Goal: Transaction & Acquisition: Subscribe to service/newsletter

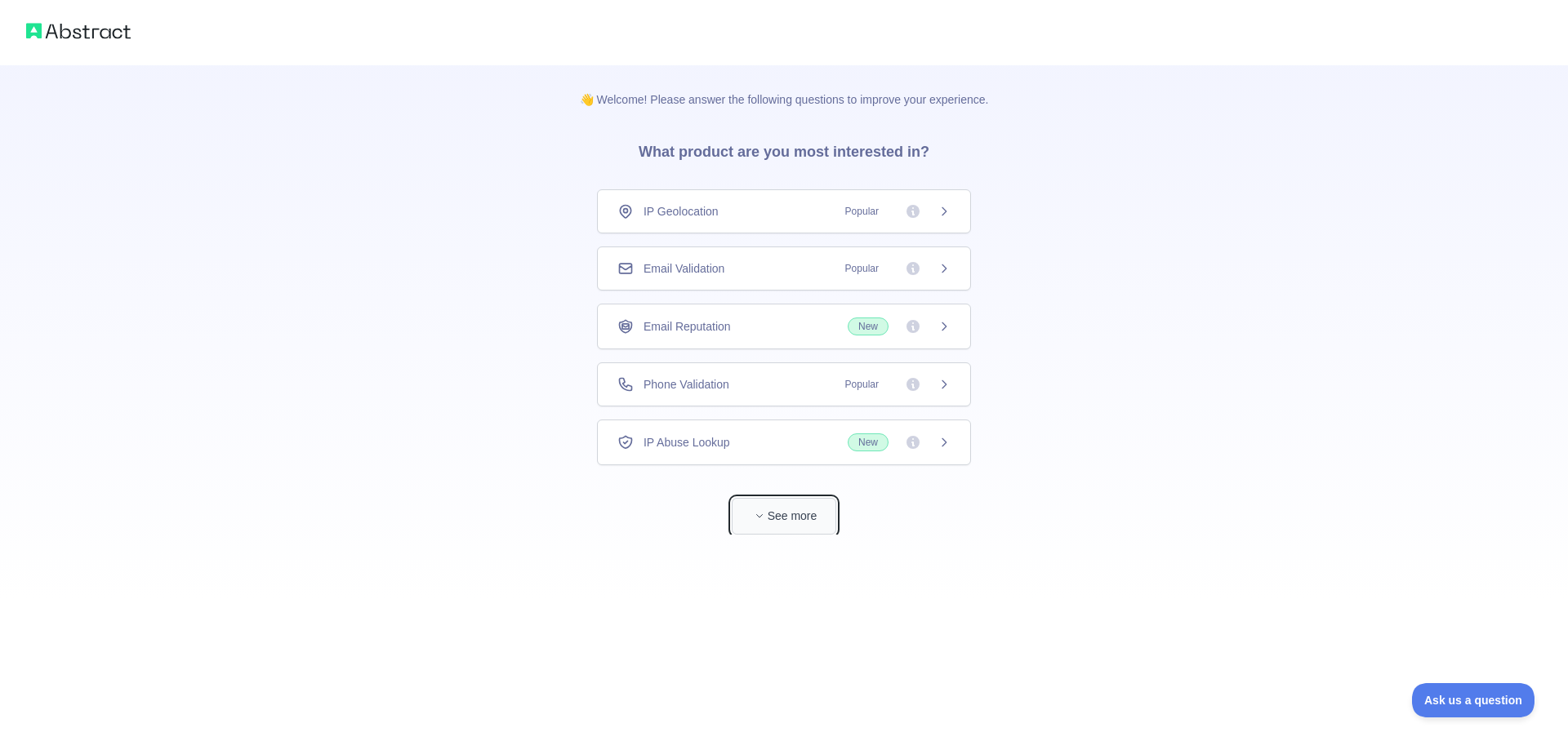
click at [807, 515] on button "See more" at bounding box center [784, 516] width 105 height 37
click at [936, 267] on icon at bounding box center [938, 268] width 4 height 8
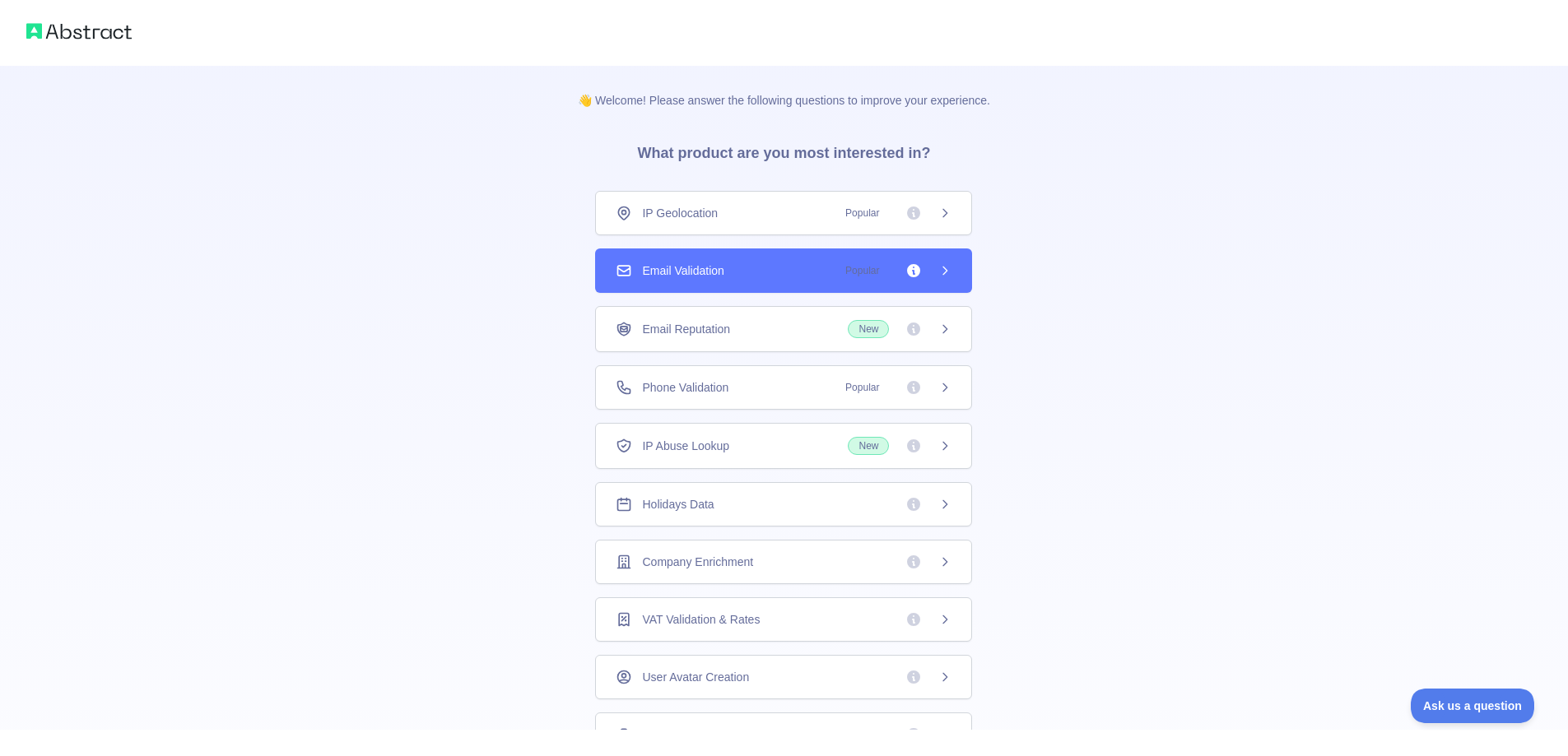
scroll to position [64, 0]
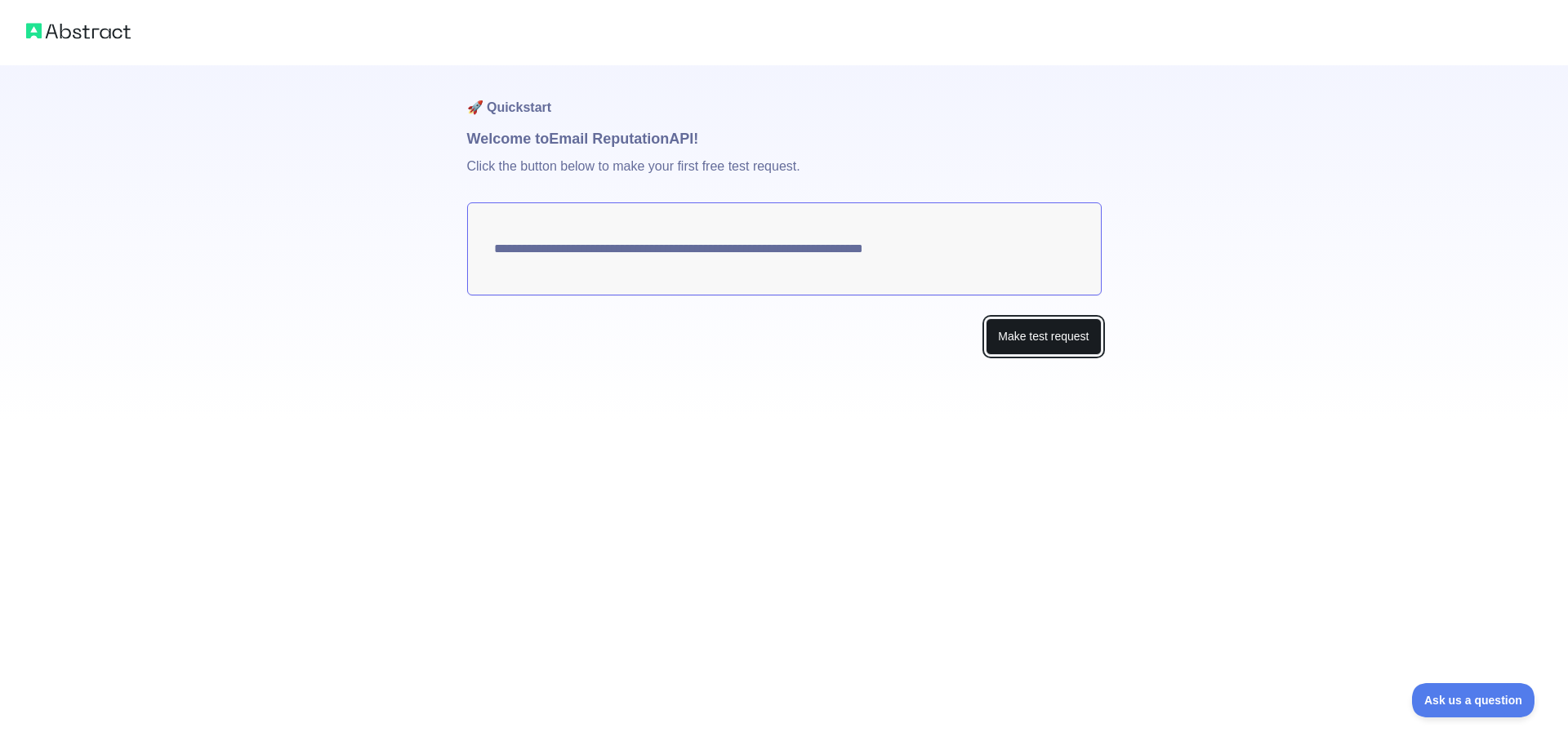
click at [1019, 336] on button "Make test request" at bounding box center [1043, 336] width 115 height 37
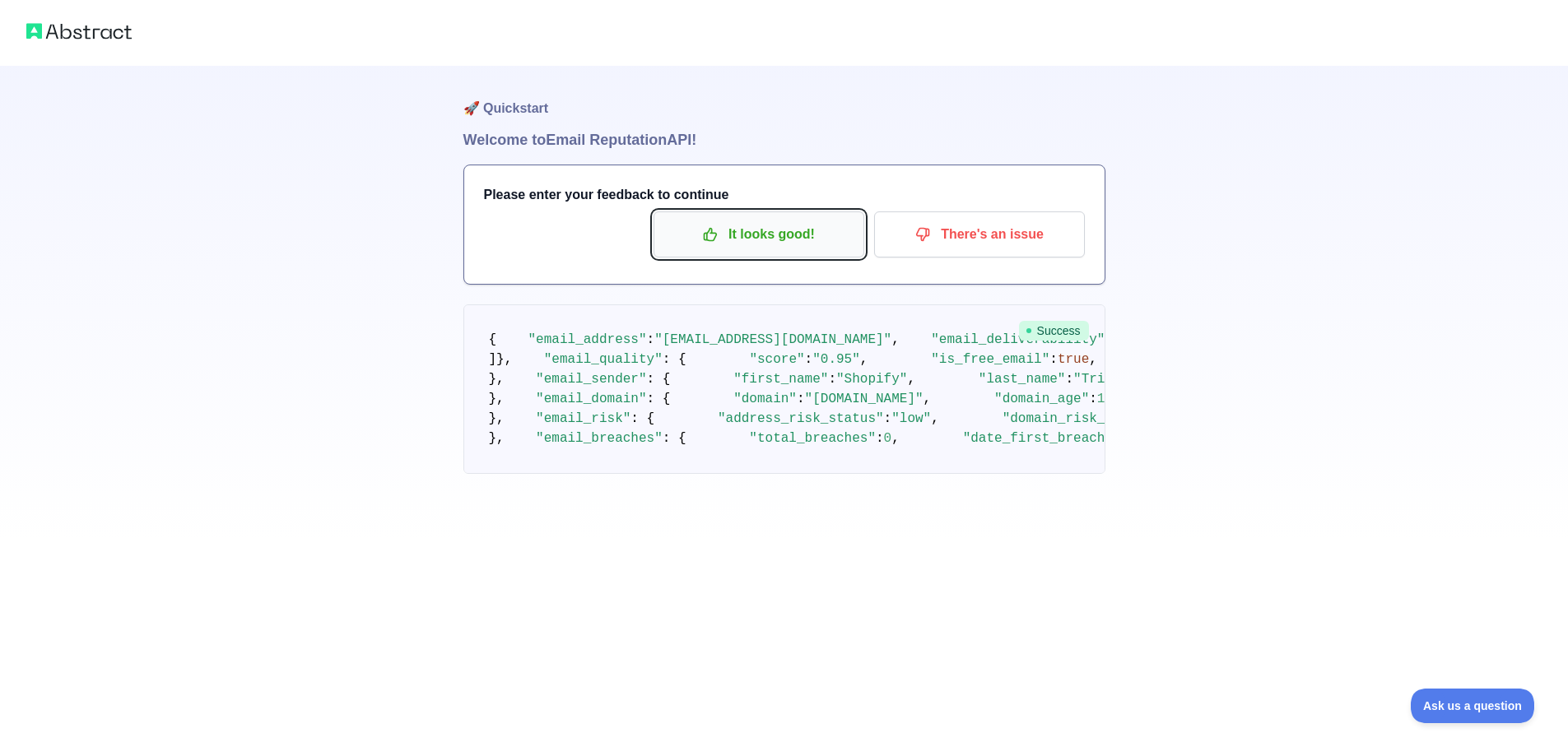
click at [745, 242] on p "It looks good!" at bounding box center [758, 234] width 186 height 28
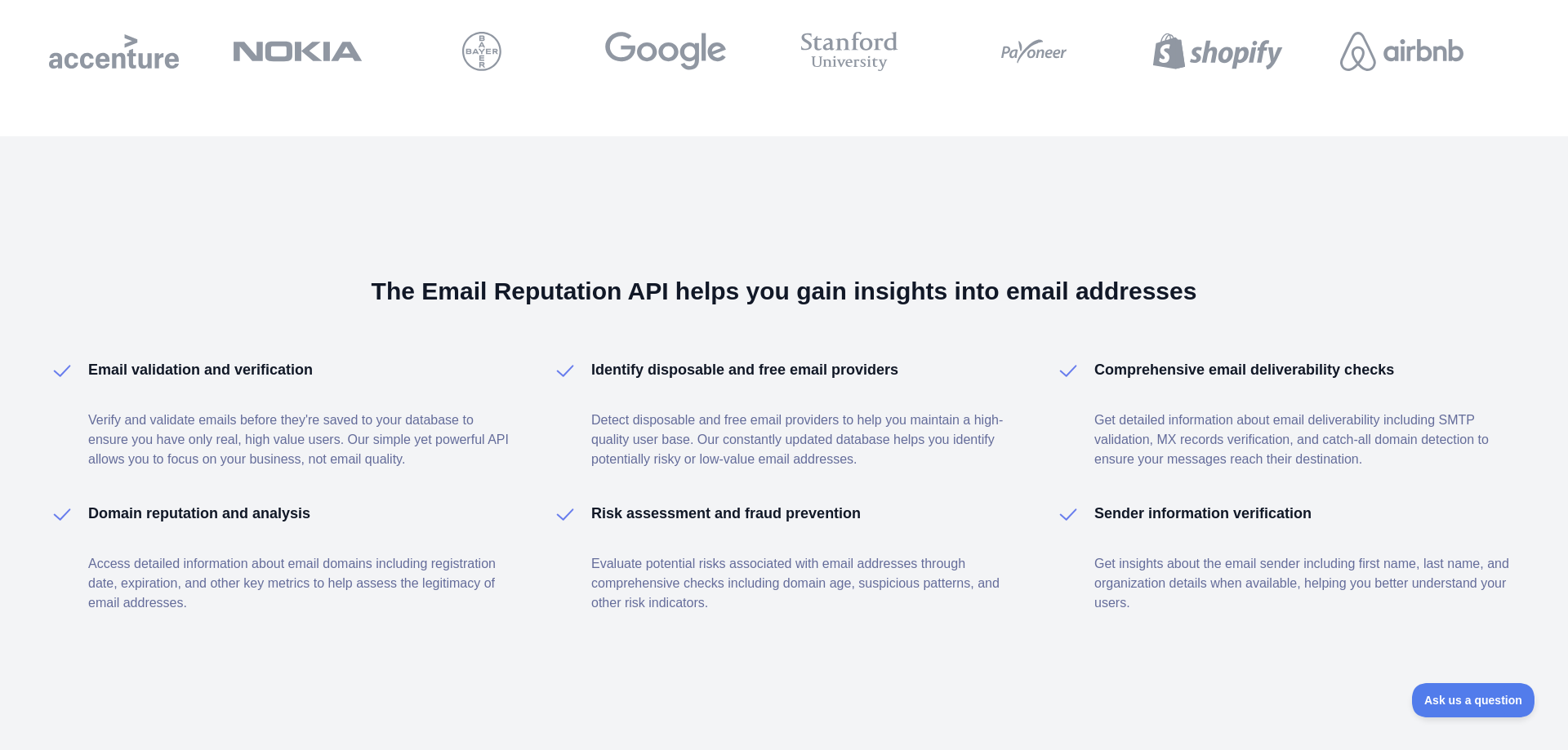
scroll to position [2207, 0]
